Goal: Task Accomplishment & Management: Manage account settings

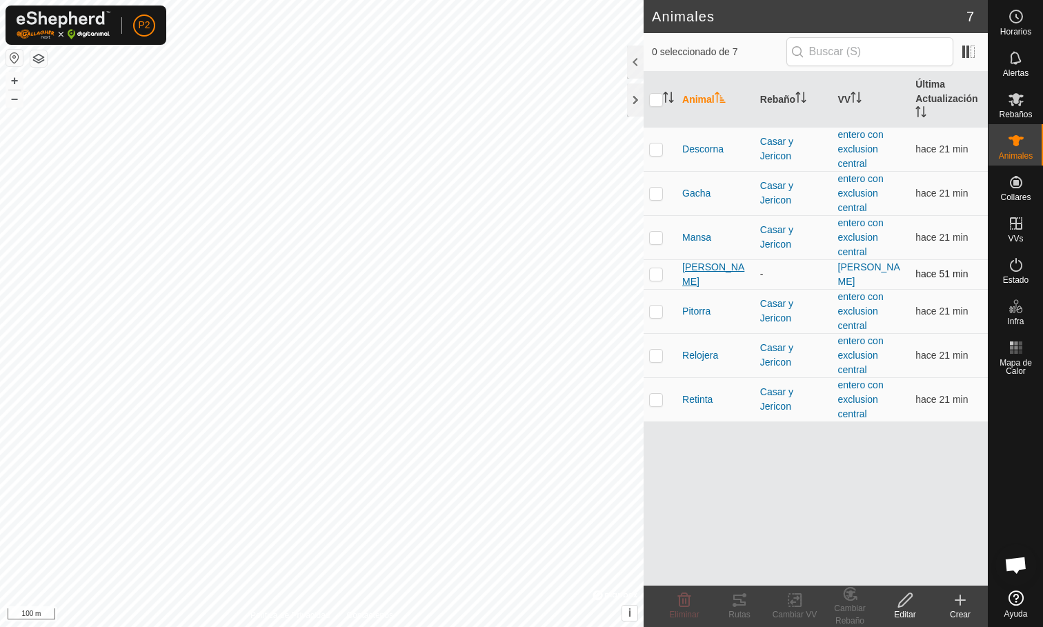
click at [697, 276] on span "[PERSON_NAME]" at bounding box center [716, 274] width 67 height 29
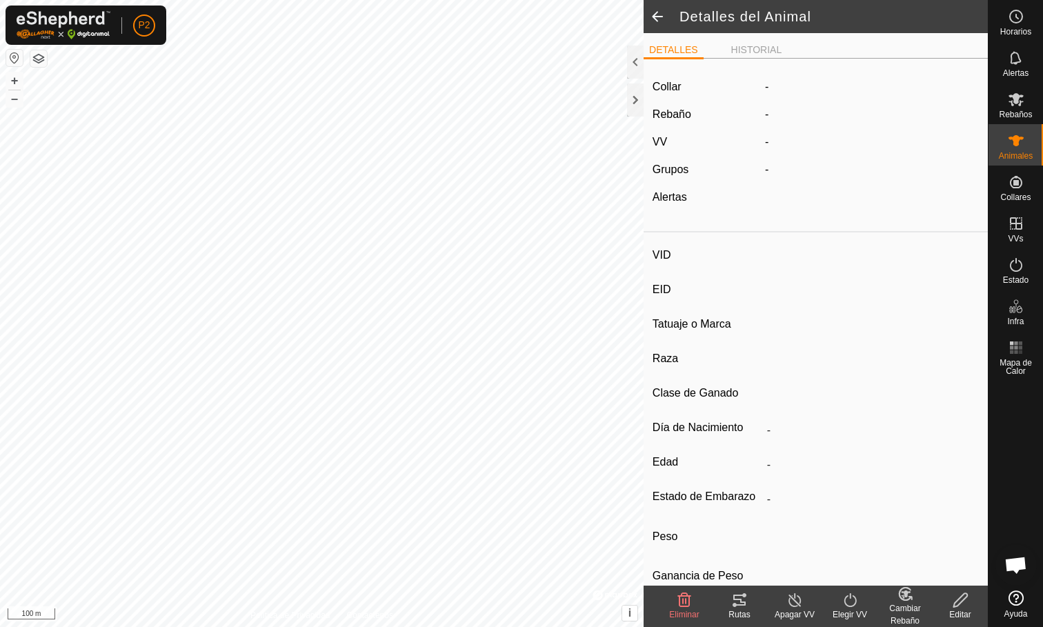
type input "[PERSON_NAME]"
type input "000061520465326"
type input "-"
type input "Limusina"
type input "-"
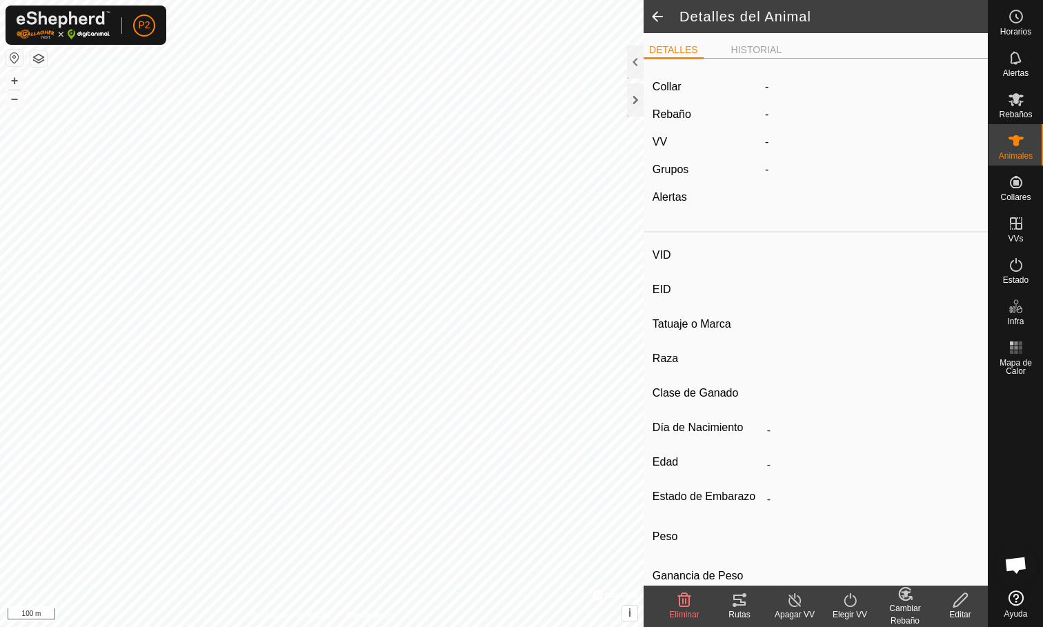
type input "03/2016"
type input "9 years 8 months"
type input "1100 kg"
type input "-"
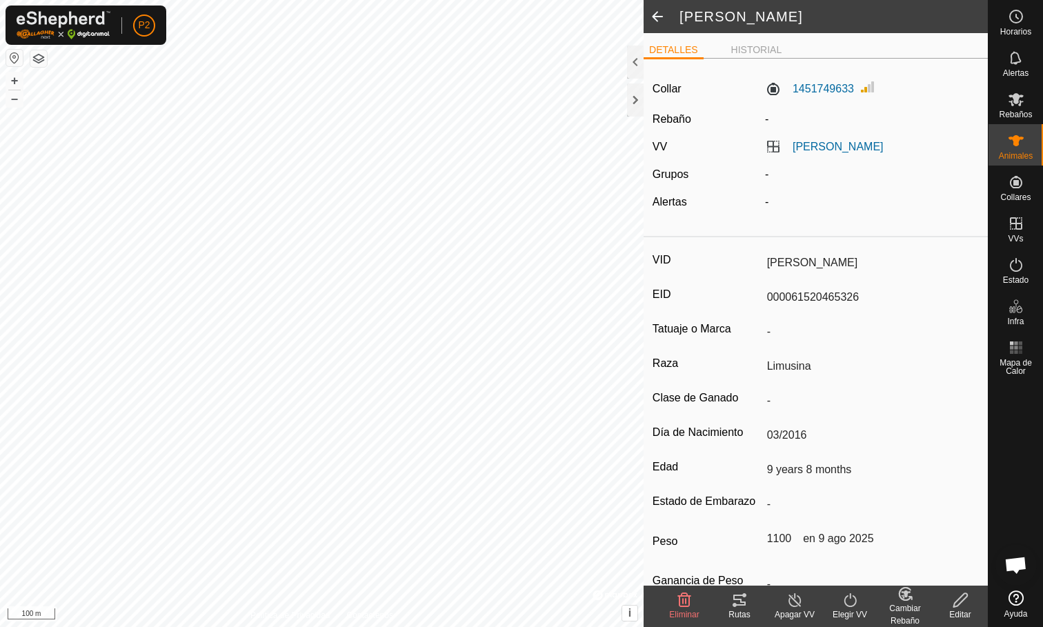
click at [746, 615] on div "Rutas" at bounding box center [739, 615] width 55 height 12
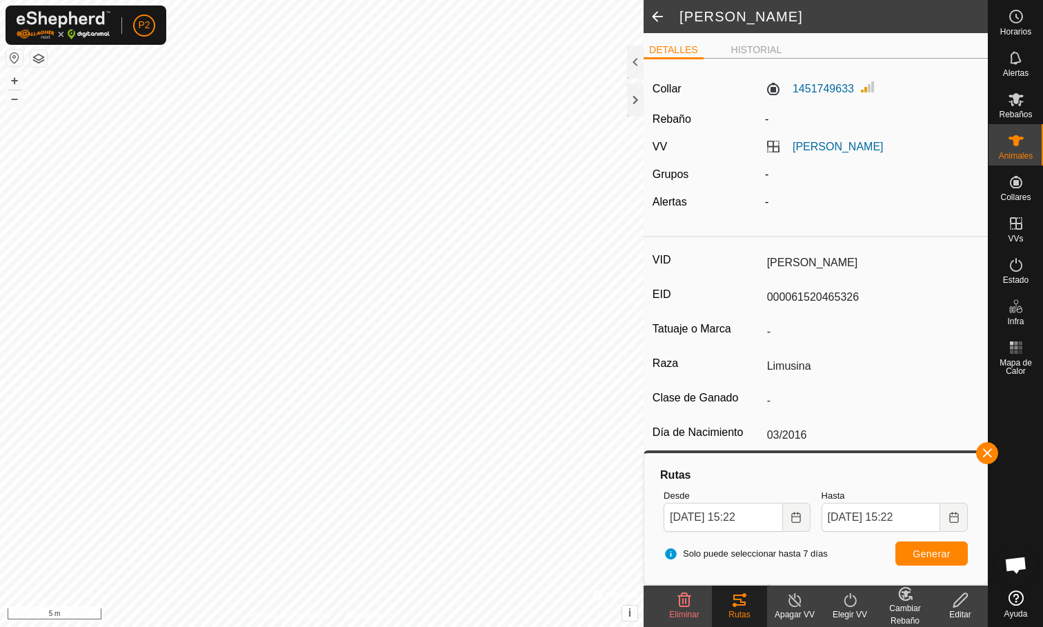
click at [37, 56] on button "button" at bounding box center [38, 58] width 17 height 17
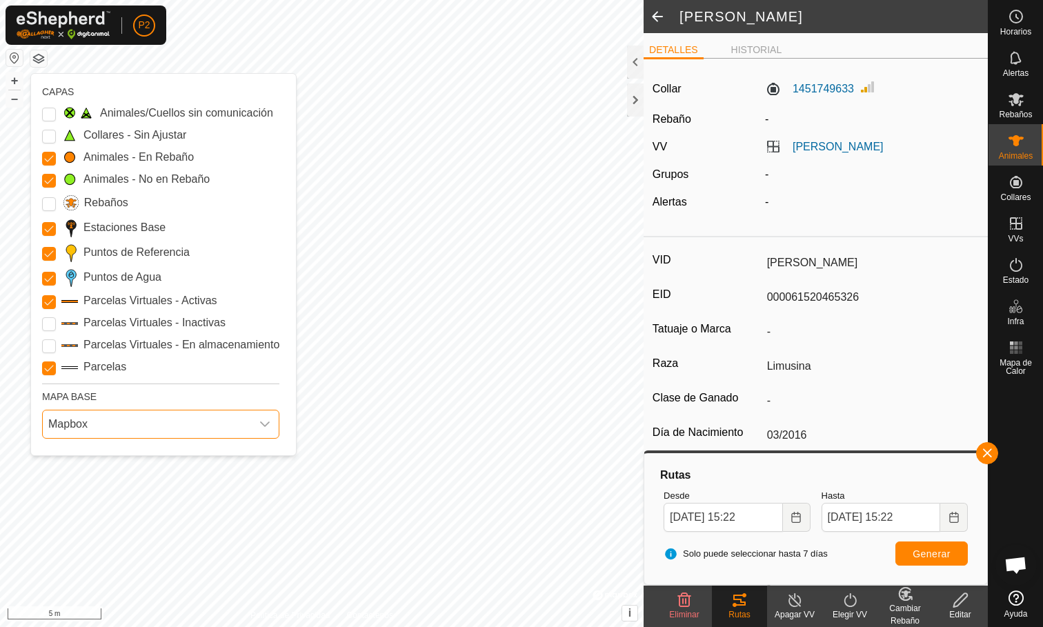
click at [95, 426] on span "Mapbox" at bounding box center [147, 425] width 208 height 28
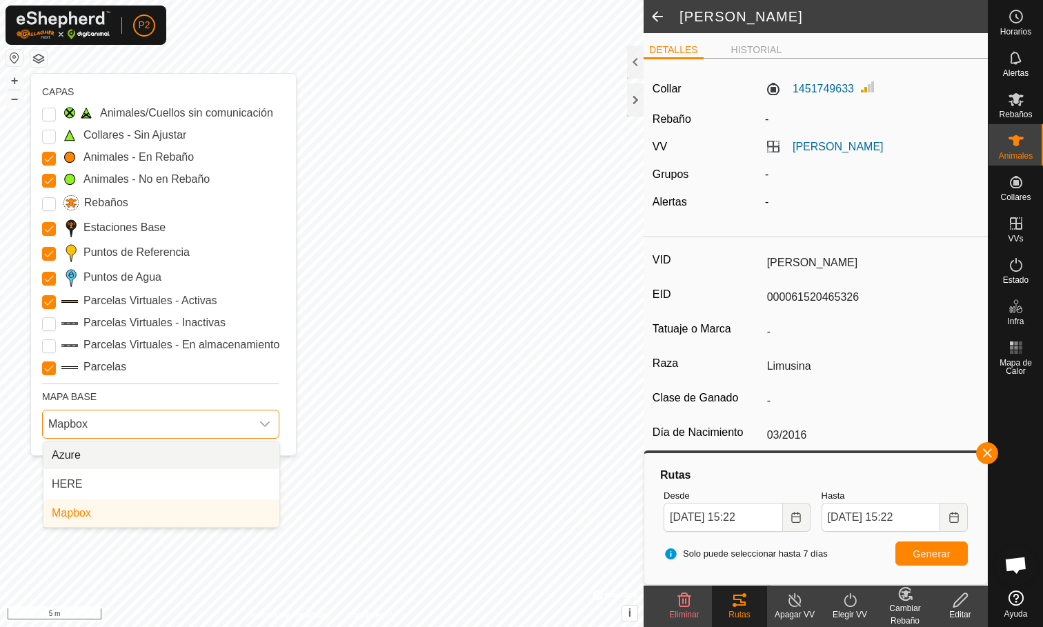
click at [124, 455] on li "Azure" at bounding box center [161, 456] width 236 height 28
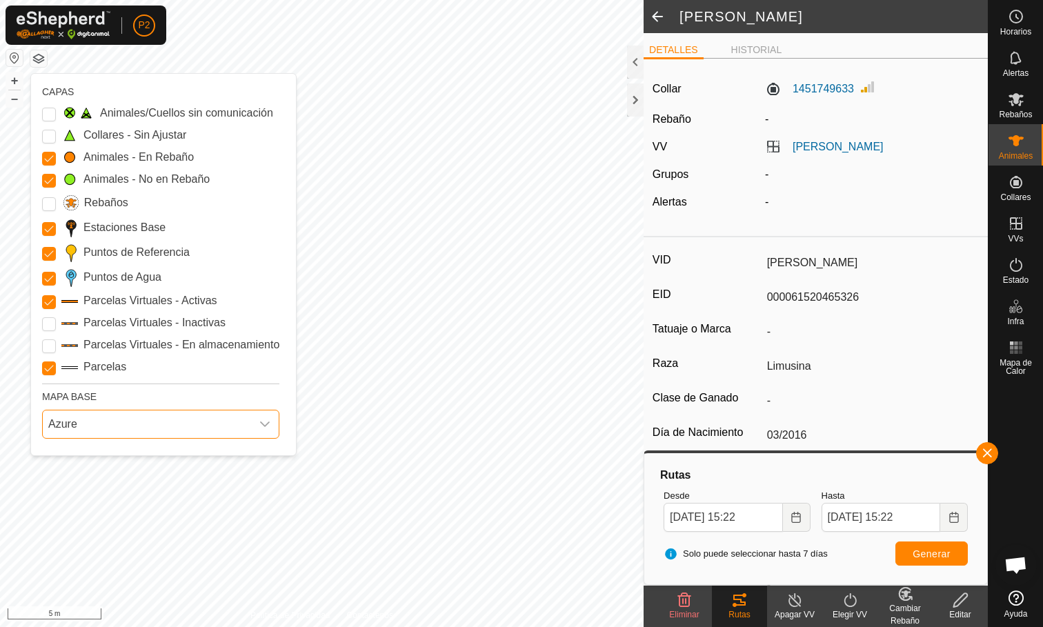
click at [192, 423] on span "Azure" at bounding box center [147, 425] width 208 height 28
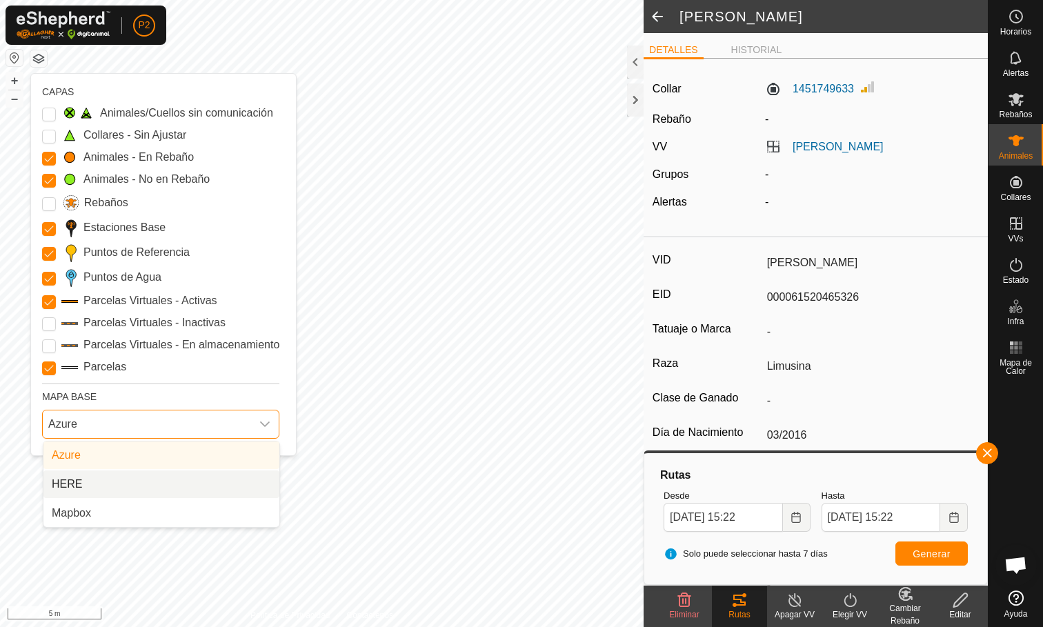
click at [190, 475] on li "HERE" at bounding box center [161, 485] width 236 height 28
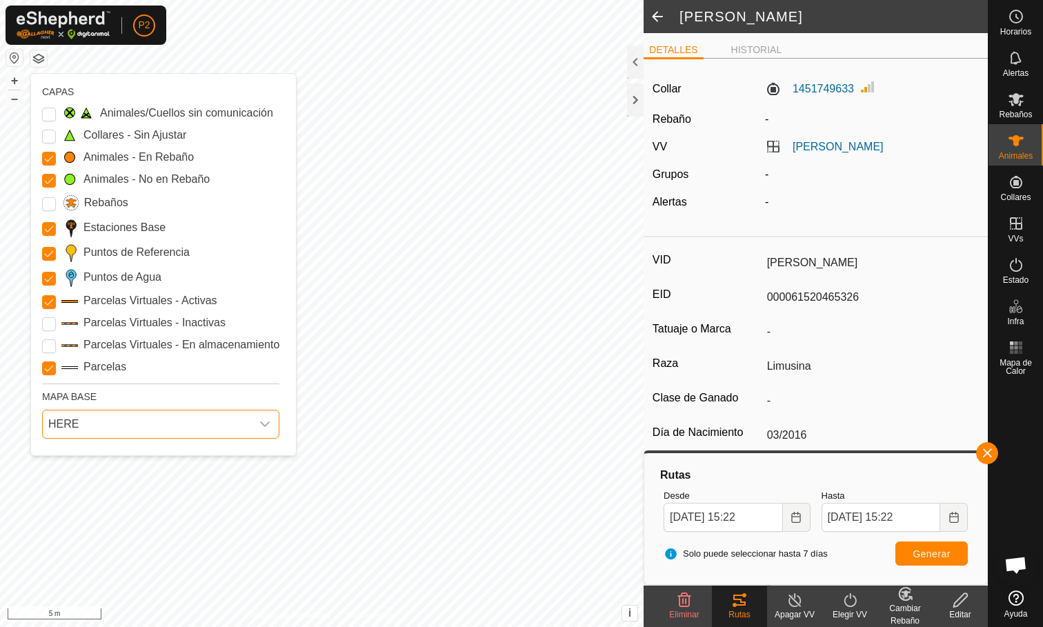
click at [205, 433] on span "HERE" at bounding box center [147, 425] width 208 height 28
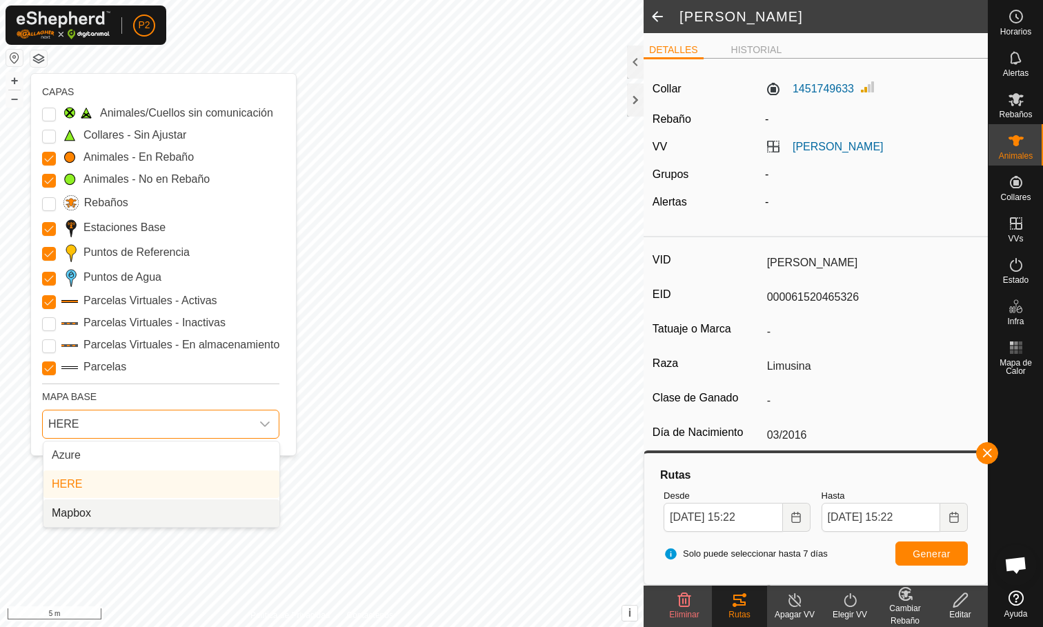
click at [195, 510] on li "Mapbox" at bounding box center [161, 514] width 236 height 28
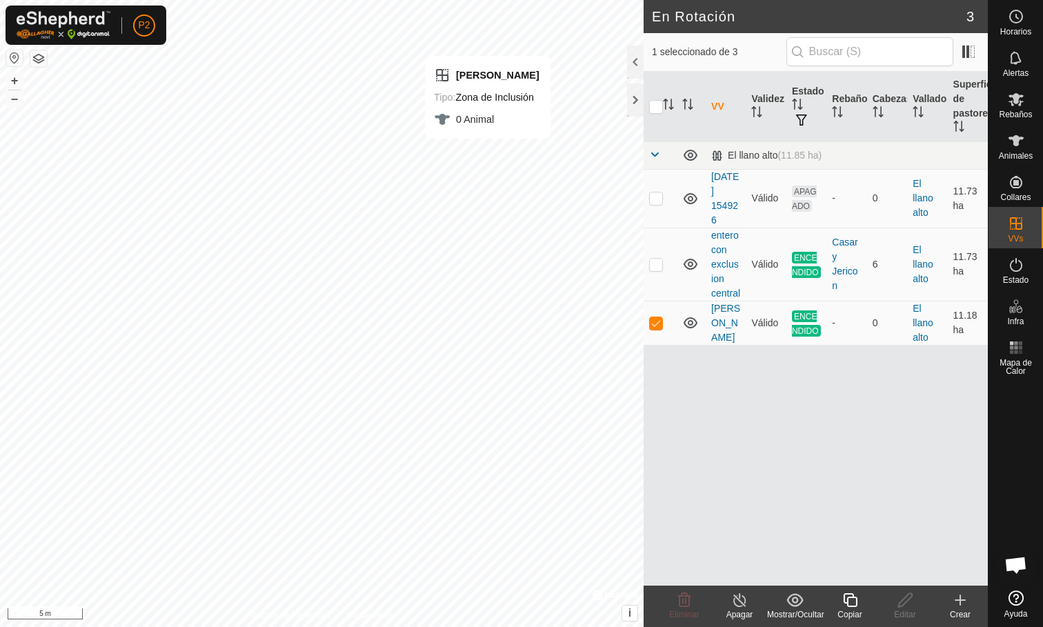
checkbox input "true"
checkbox input "false"
click at [1014, 120] on div "Rebaños" at bounding box center [1016, 103] width 55 height 41
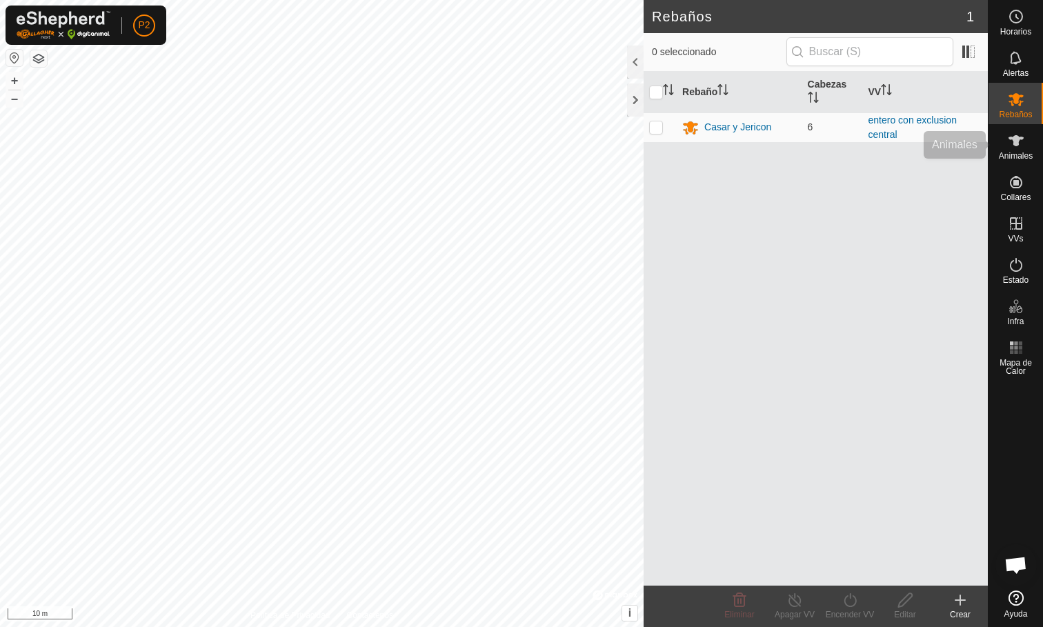
click at [1014, 146] on icon at bounding box center [1016, 141] width 17 height 17
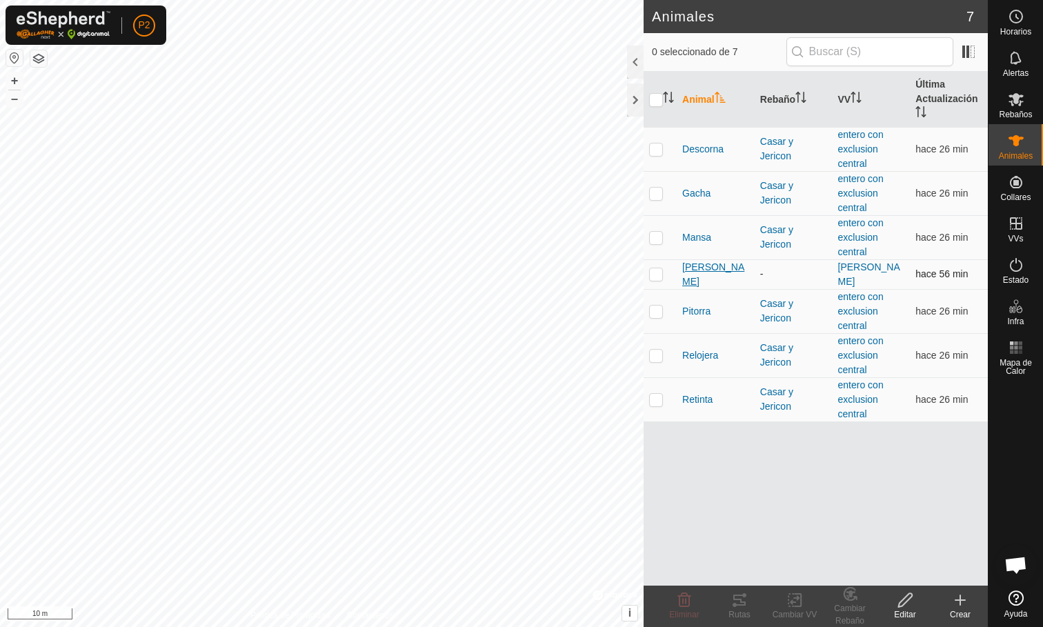
click at [685, 276] on span "[PERSON_NAME]" at bounding box center [716, 274] width 67 height 29
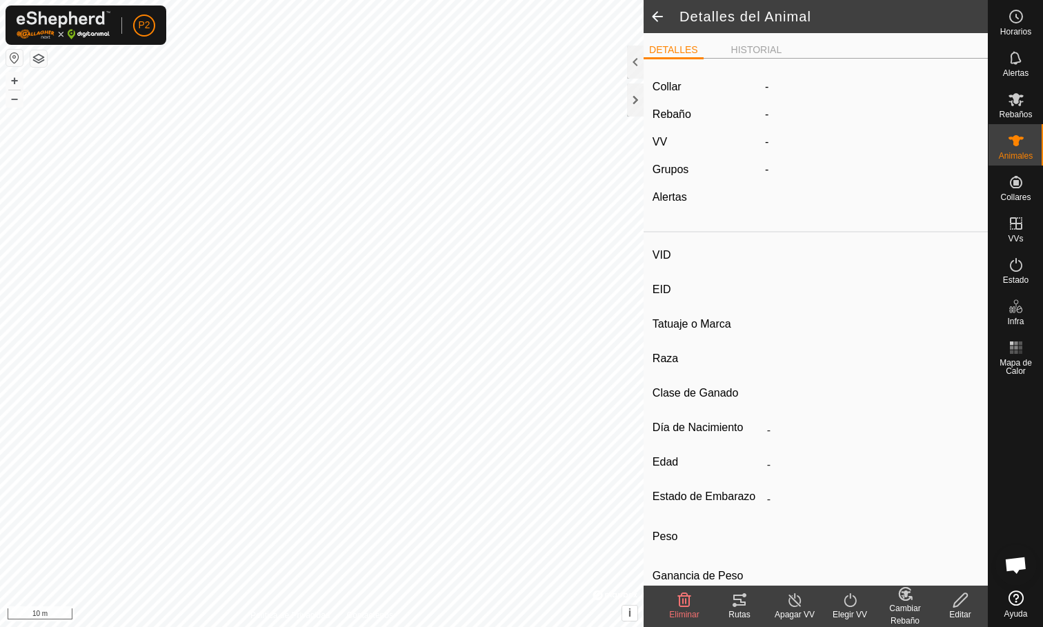
type input "[PERSON_NAME]"
type input "000061520465326"
type input "-"
type input "Limusina"
type input "-"
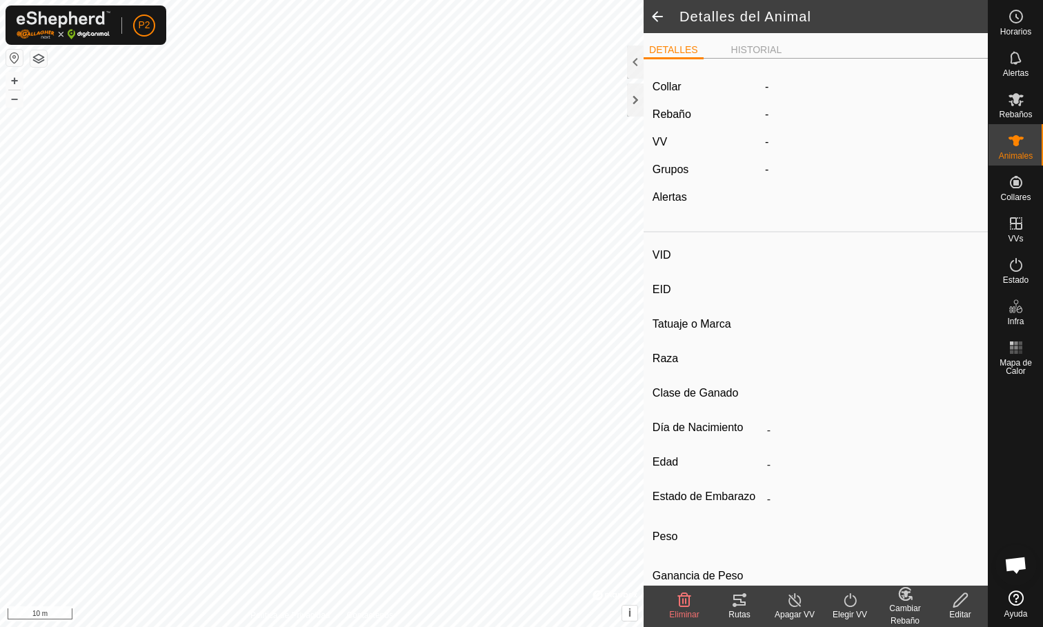
type input "03/2016"
type input "9 years 8 months"
type input "1100 kg"
type input "-"
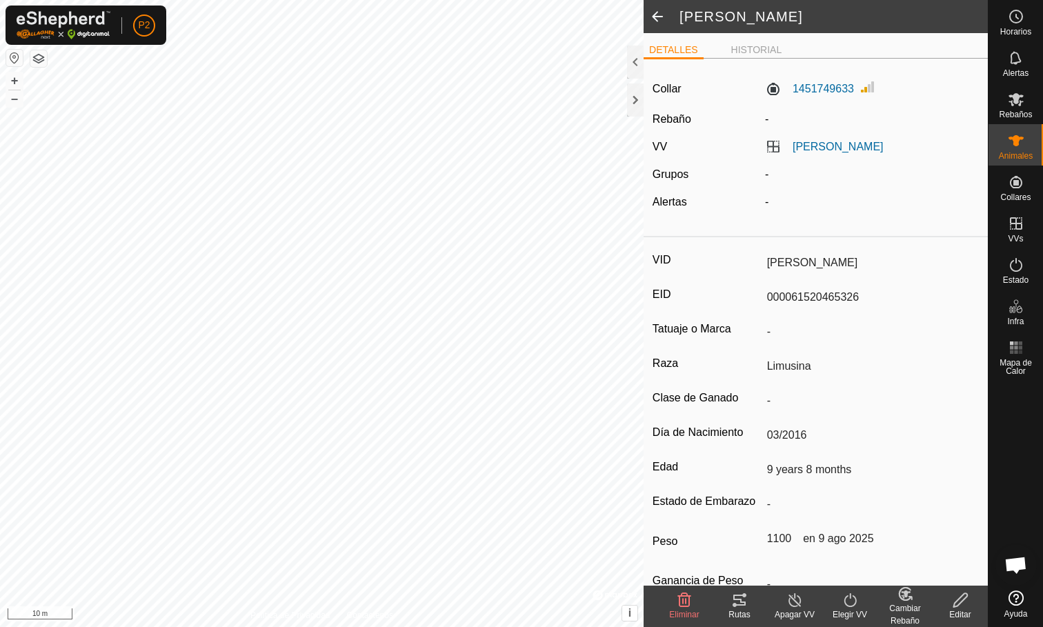
click at [738, 605] on icon at bounding box center [740, 600] width 12 height 11
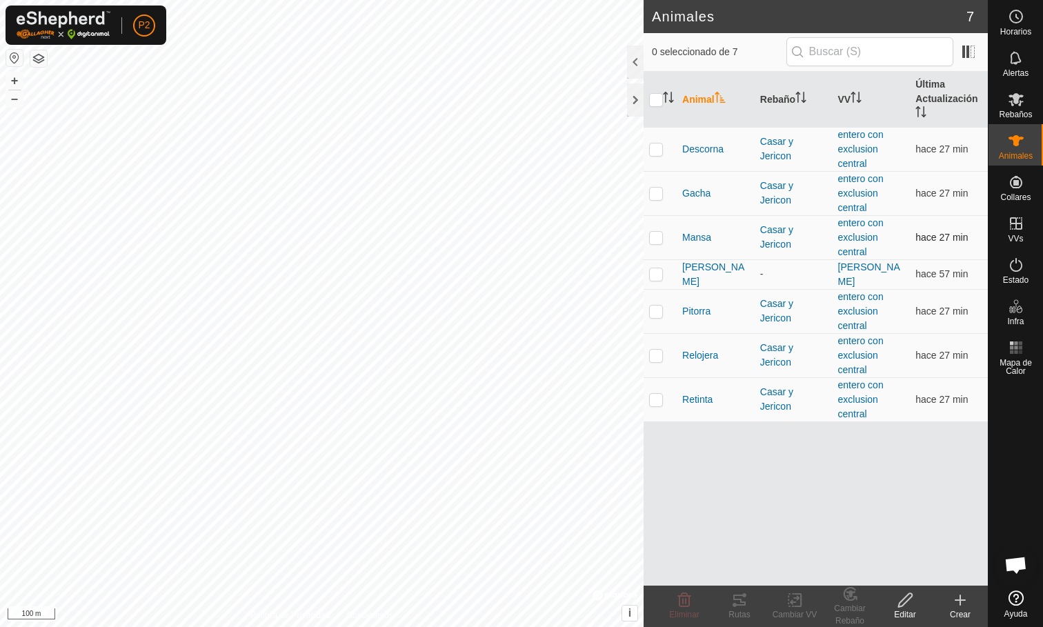
click at [659, 235] on p-checkbox at bounding box center [656, 237] width 14 height 11
checkbox input "true"
click at [659, 186] on td at bounding box center [660, 193] width 33 height 44
checkbox input "true"
click at [657, 154] on p-checkbox at bounding box center [656, 149] width 14 height 11
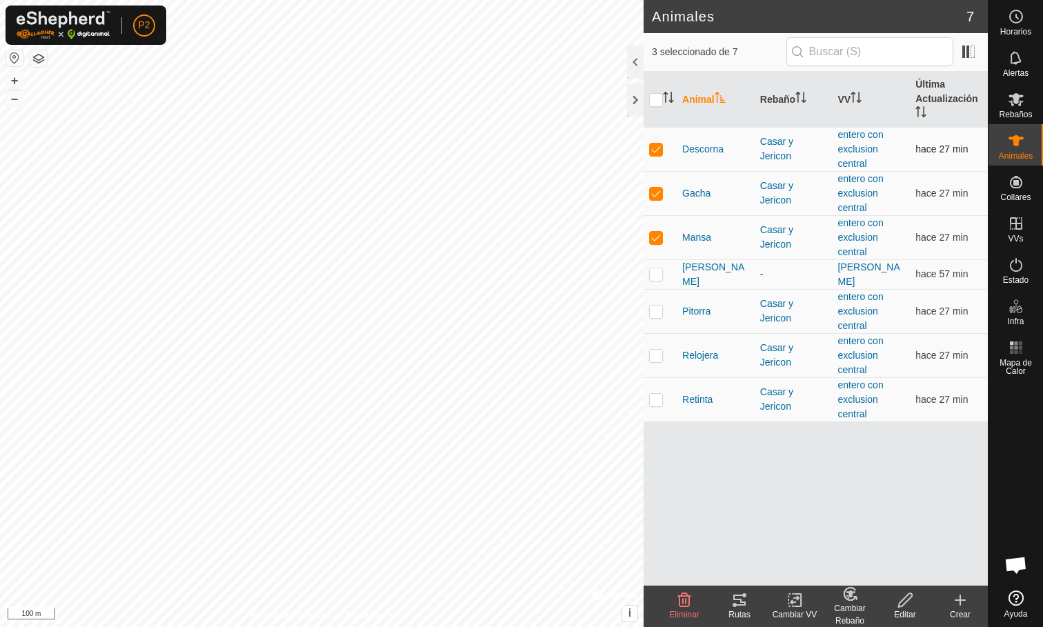
checkbox input "true"
click at [657, 307] on p-checkbox at bounding box center [656, 311] width 14 height 11
checkbox input "true"
click at [657, 350] on p-checkbox at bounding box center [656, 355] width 14 height 11
checkbox input "true"
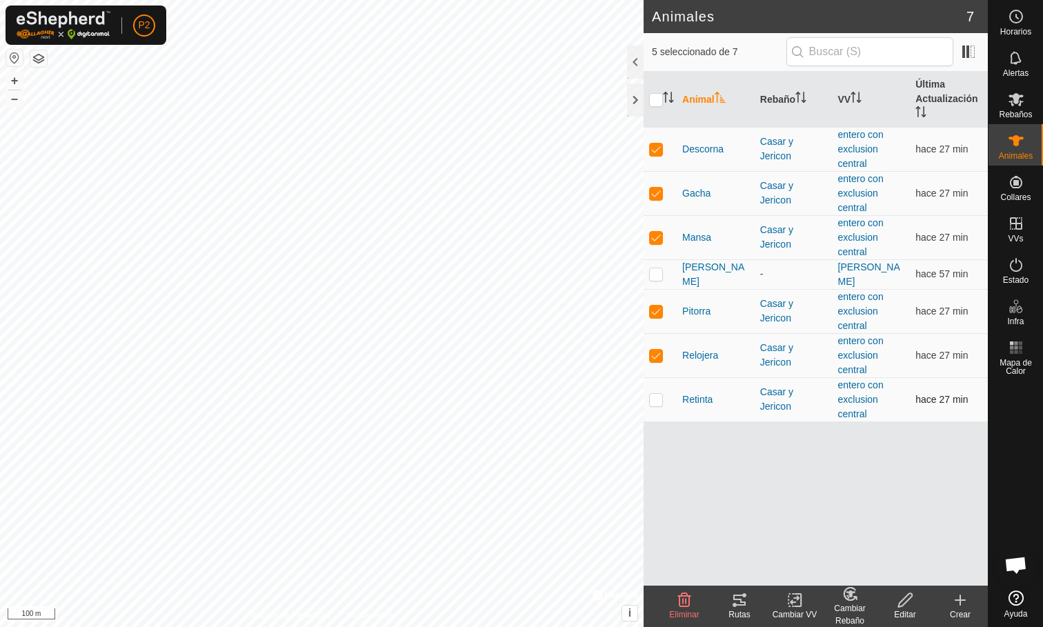
click at [651, 401] on p-checkbox at bounding box center [656, 399] width 14 height 11
checkbox input "true"
click at [736, 616] on div "Rutas" at bounding box center [739, 615] width 55 height 12
